Goal: Task Accomplishment & Management: Manage account settings

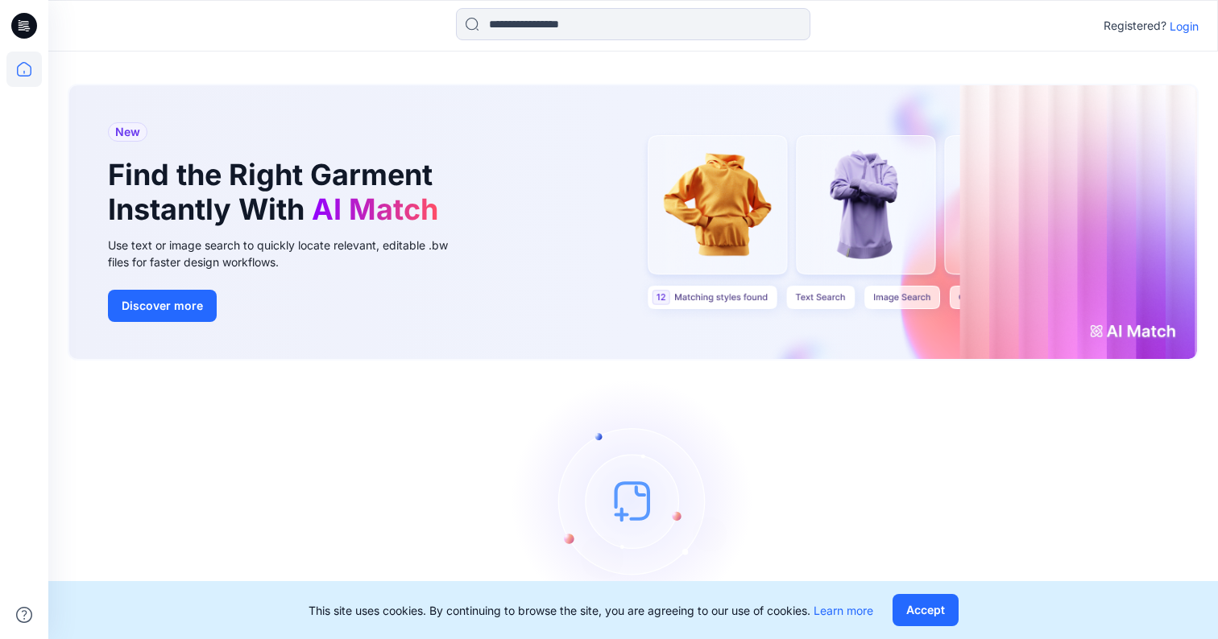
scroll to position [50, 0]
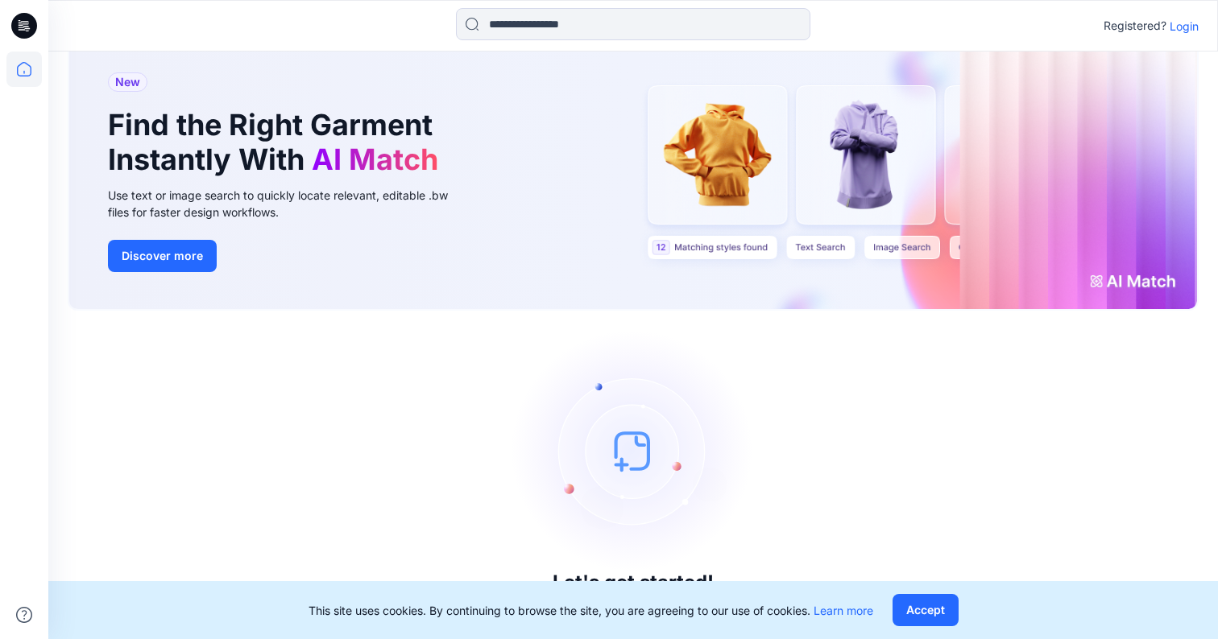
click at [1193, 11] on div "Registered? Login" at bounding box center [632, 25] width 1168 height 35
click at [1189, 25] on p "Login" at bounding box center [1183, 26] width 29 height 17
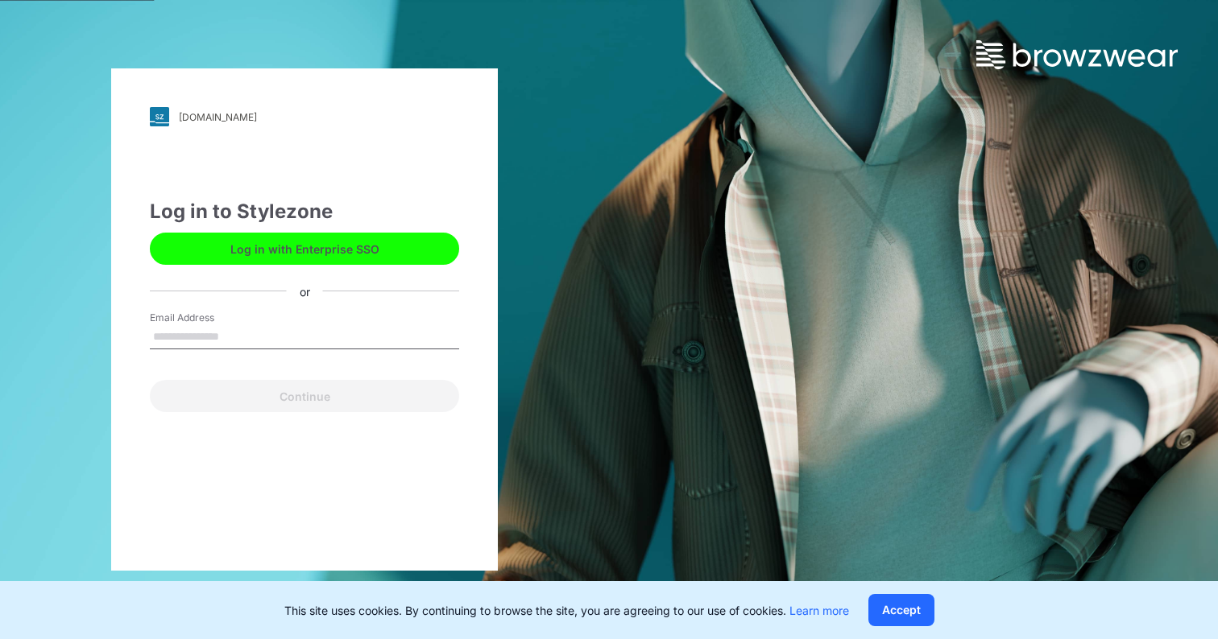
click at [387, 337] on input "Email Address" at bounding box center [304, 337] width 309 height 24
type input "**********"
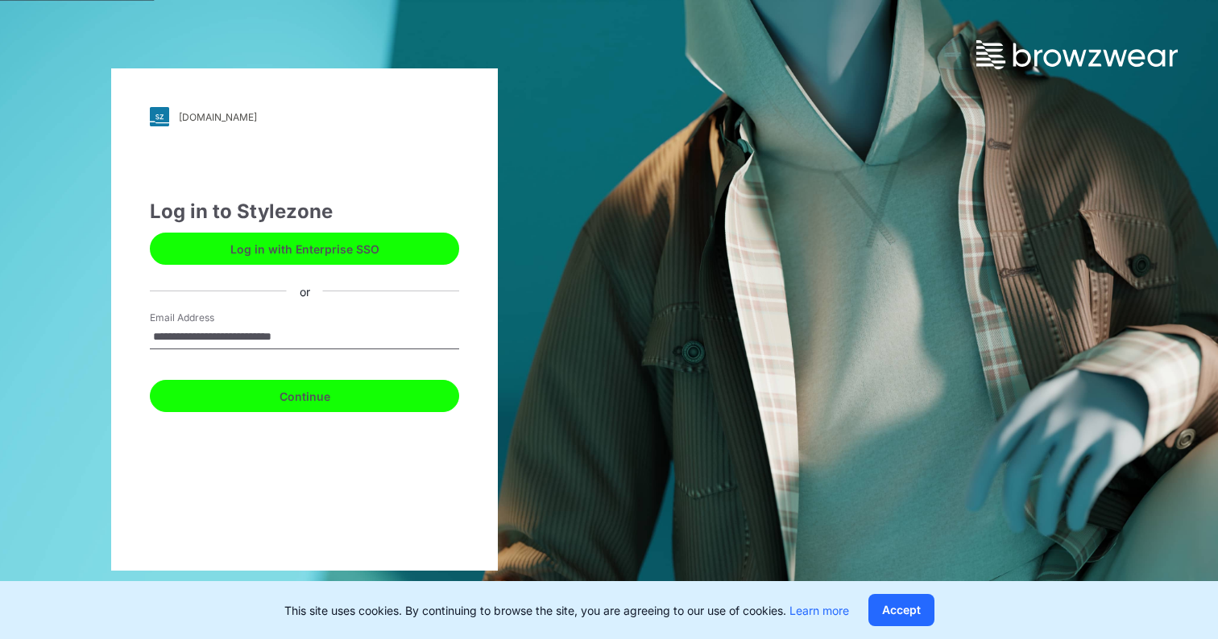
click at [365, 394] on button "Continue" at bounding box center [304, 396] width 309 height 32
click at [333, 401] on button "Continue" at bounding box center [304, 396] width 309 height 32
click at [293, 397] on button "Continue" at bounding box center [304, 396] width 309 height 32
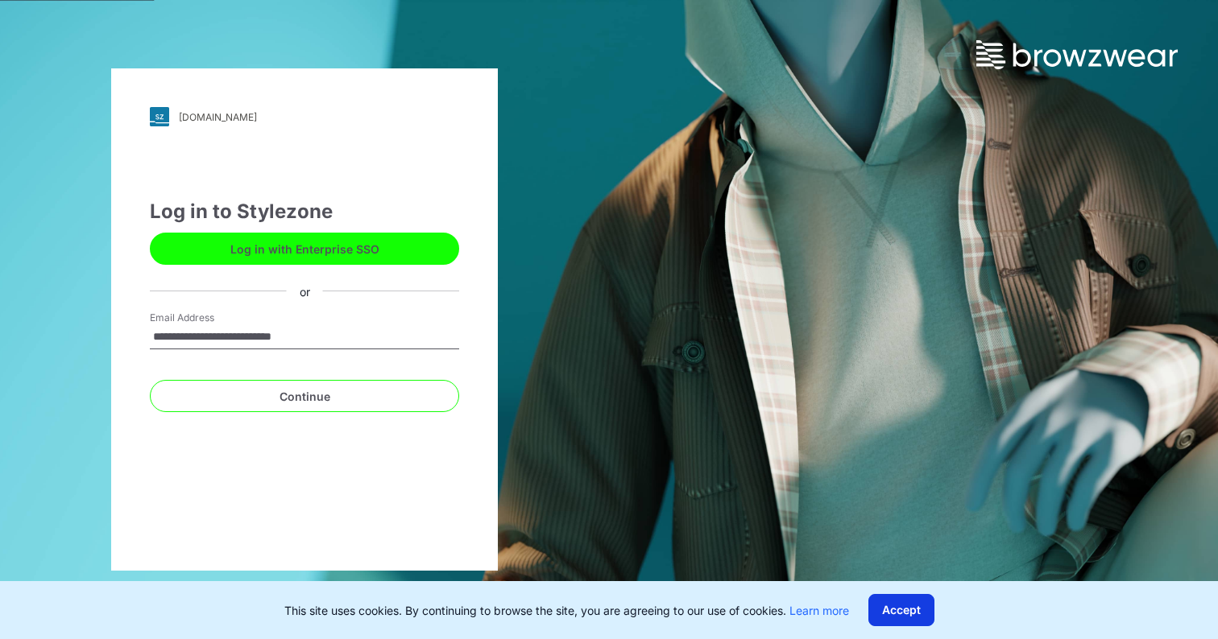
click at [922, 611] on button "Accept" at bounding box center [901, 610] width 66 height 32
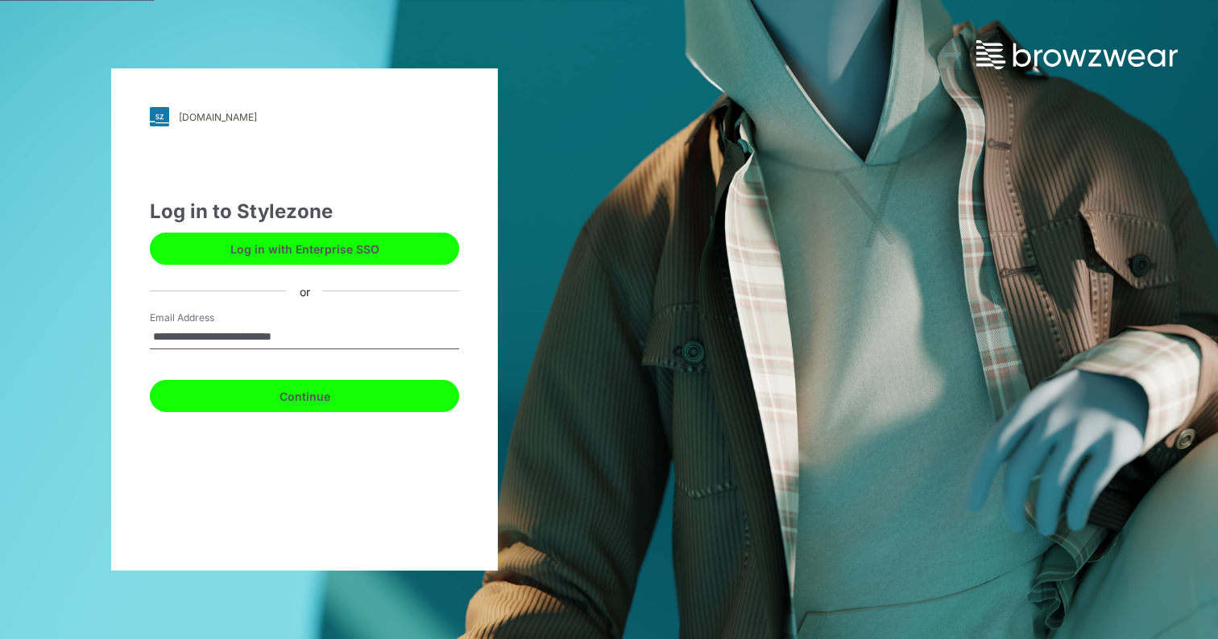
click at [391, 403] on button "Continue" at bounding box center [304, 396] width 309 height 32
